Goal: Information Seeking & Learning: Understand process/instructions

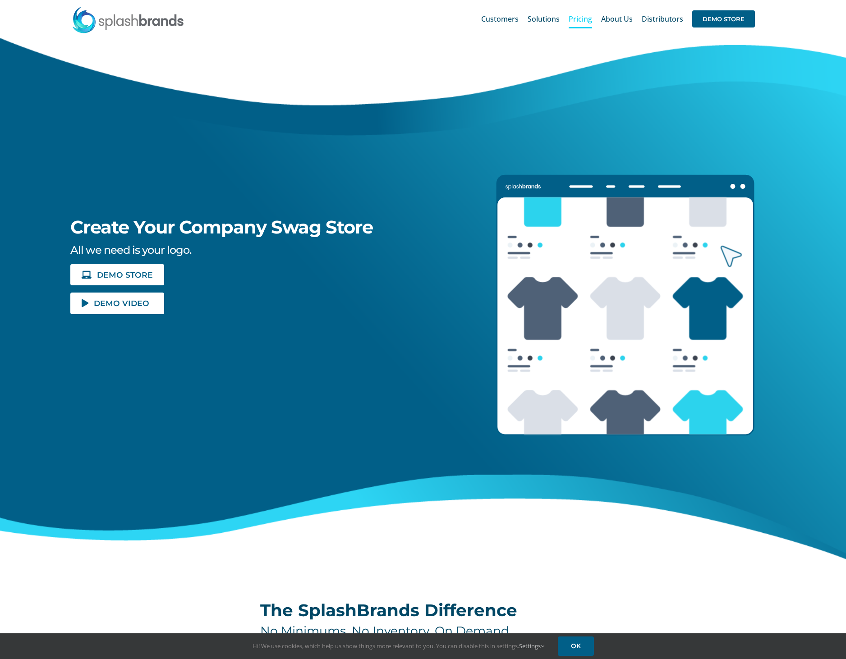
click at [585, 20] on span "Pricing" at bounding box center [579, 18] width 23 height 7
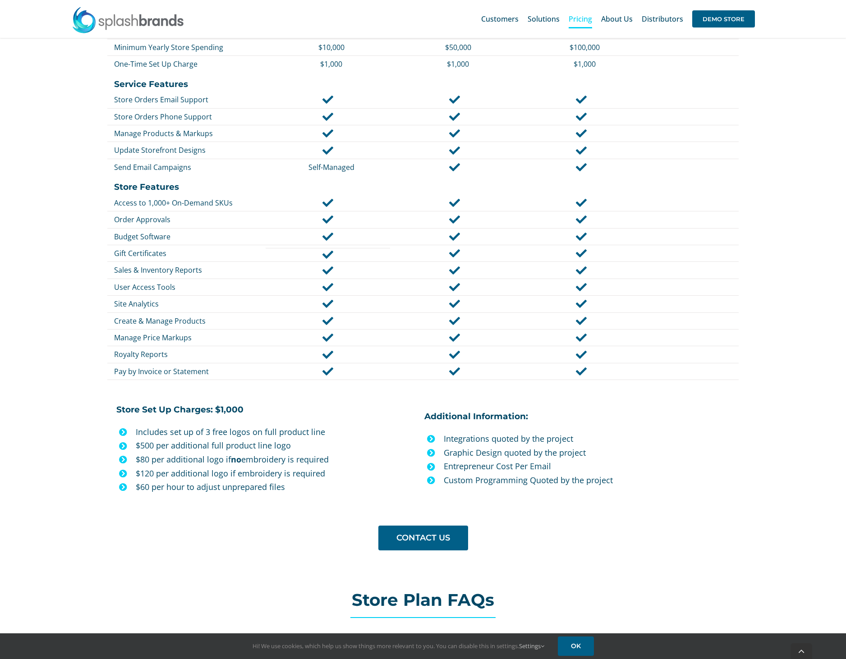
scroll to position [470, 0]
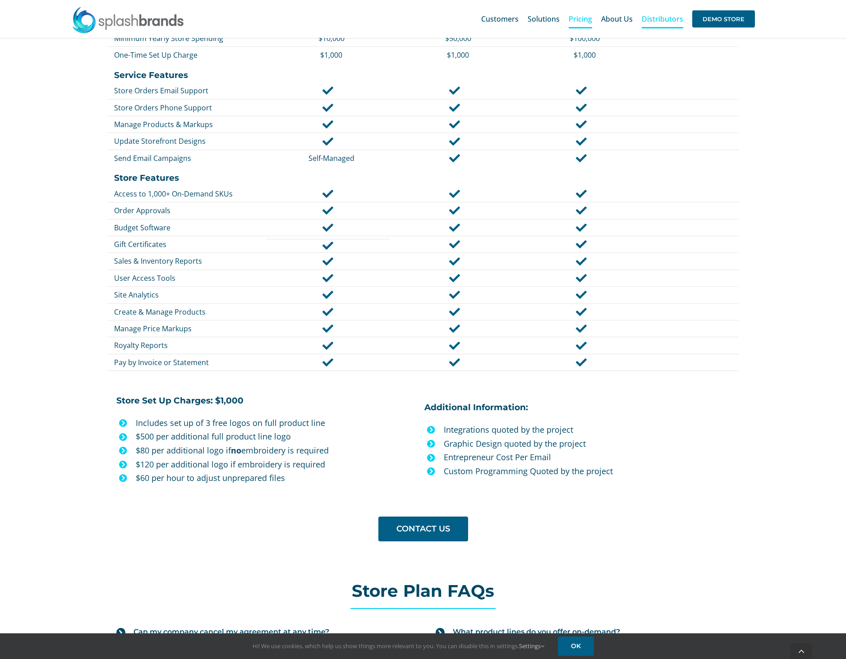
click at [658, 18] on span "Distributors" at bounding box center [661, 18] width 41 height 7
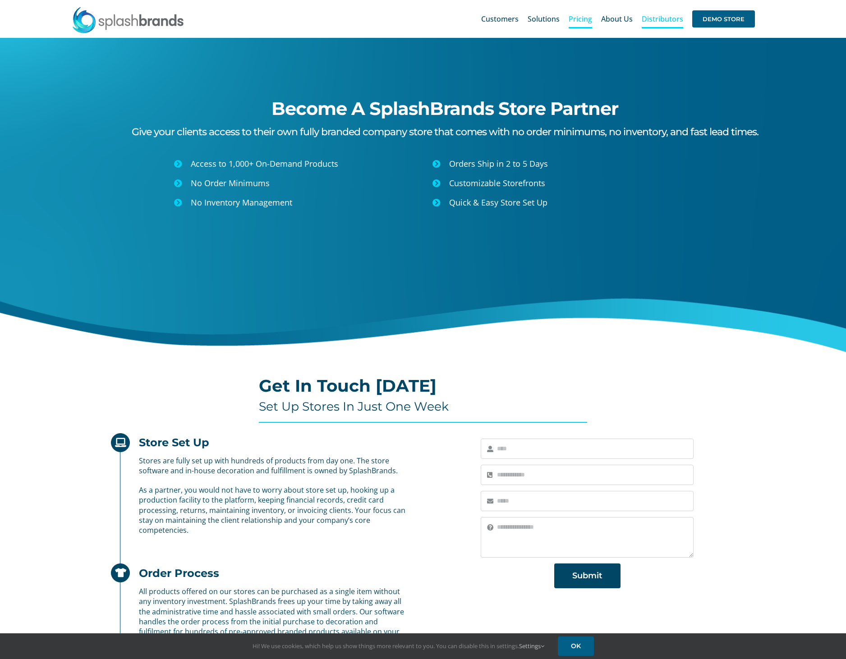
click at [586, 18] on span "Pricing" at bounding box center [579, 18] width 23 height 7
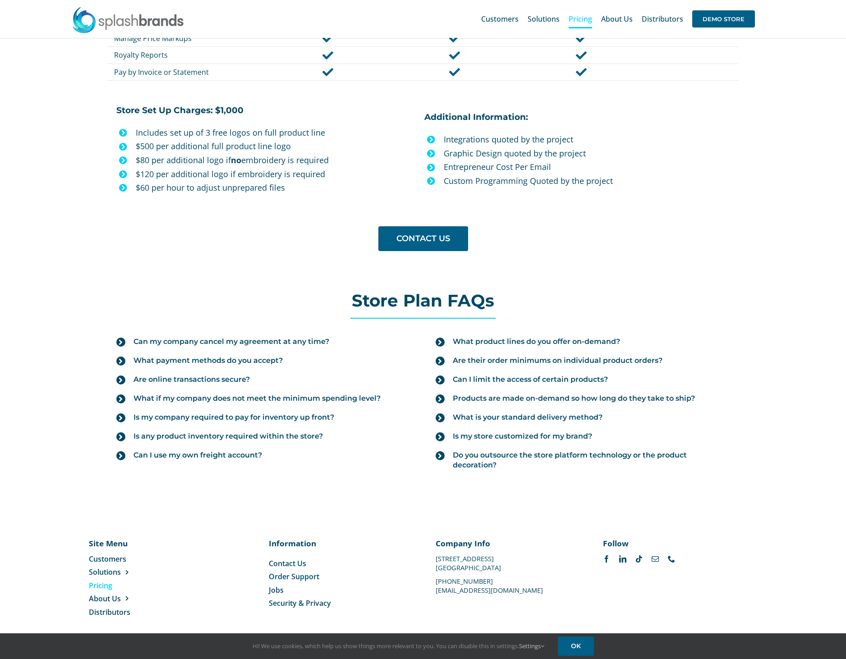
scroll to position [759, 0]
click at [185, 338] on span "Can my company cancel my agreement at any time?" at bounding box center [231, 343] width 196 height 10
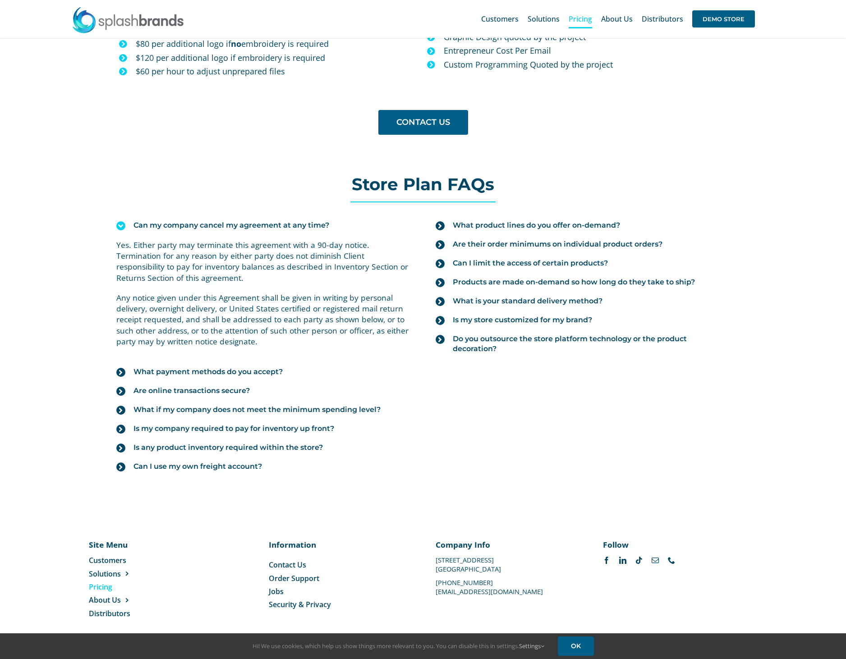
scroll to position [876, 0]
click at [469, 334] on span "Do you outsource the store platform technology or the product decoration?" at bounding box center [591, 344] width 277 height 20
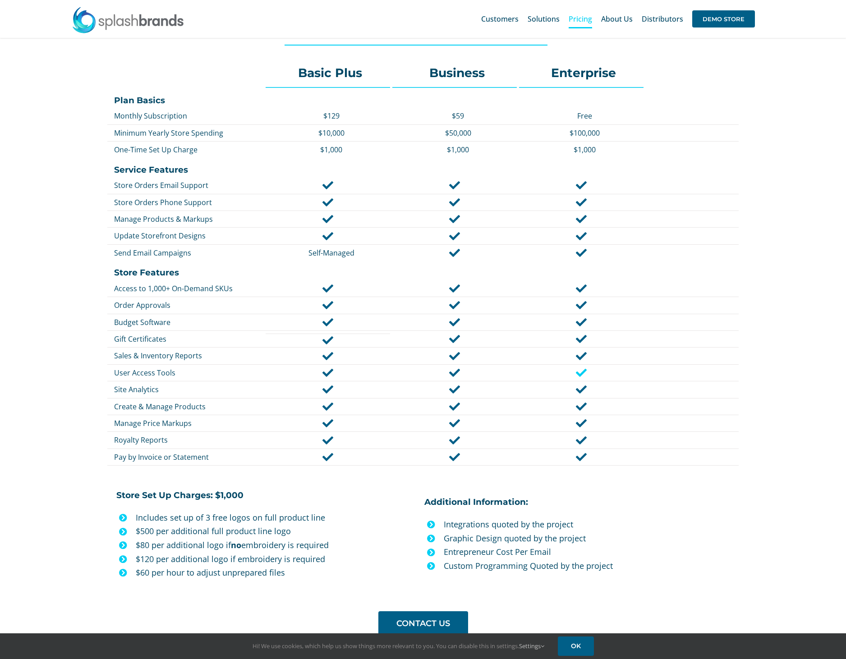
scroll to position [374, 0]
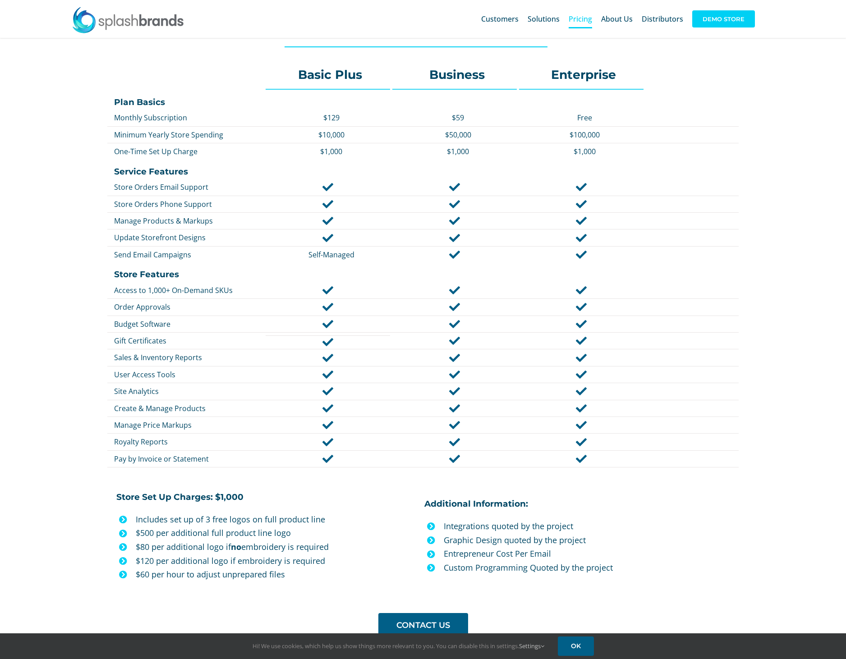
click at [721, 21] on span "DEMO STORE" at bounding box center [723, 18] width 63 height 17
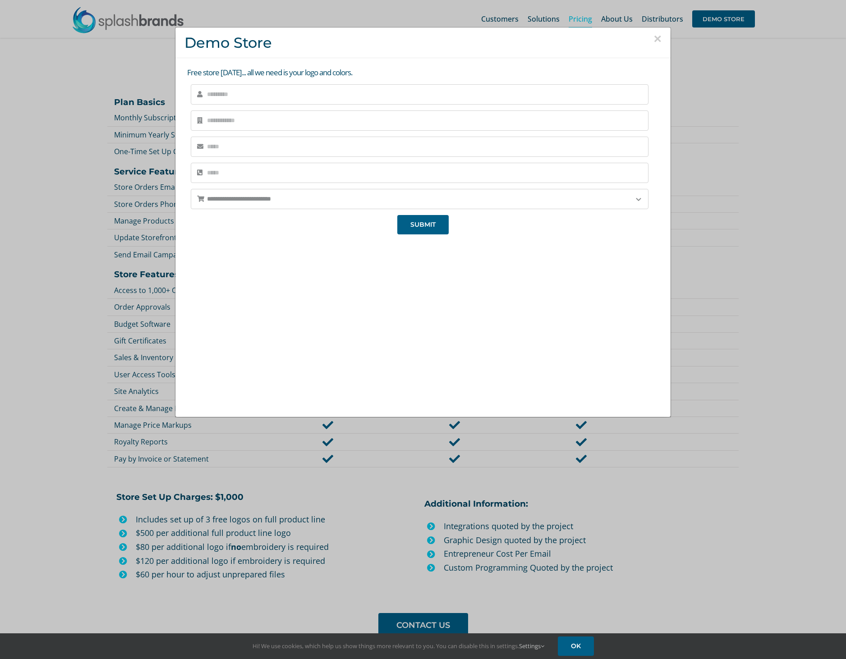
click at [655, 38] on button "×" at bounding box center [657, 39] width 8 height 14
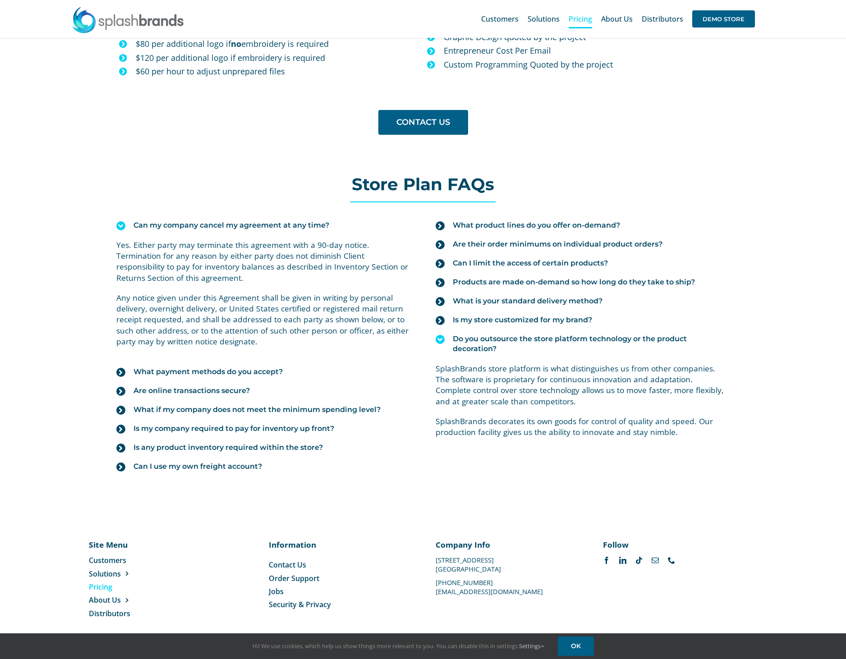
scroll to position [876, 0]
click at [160, 405] on span "What if my company does not meet the minimum spending level?" at bounding box center [256, 410] width 247 height 10
